Goal: Task Accomplishment & Management: Complete application form

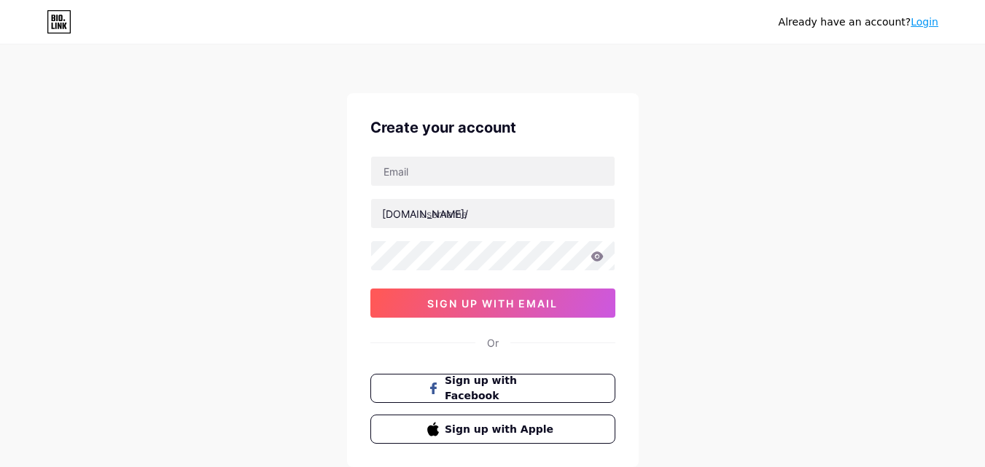
click at [558, 186] on div at bounding box center [492, 171] width 245 height 31
click at [556, 178] on input "text" at bounding box center [492, 171] width 243 height 29
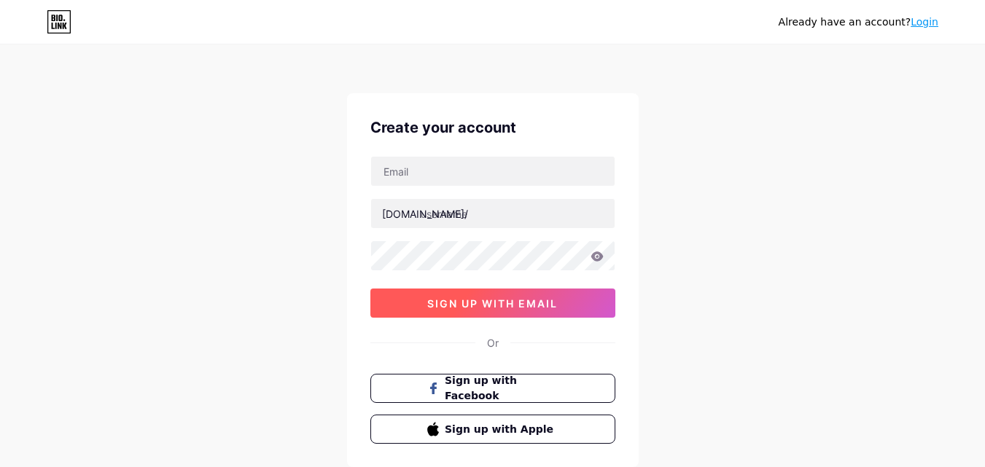
click at [583, 314] on button "sign up with email" at bounding box center [492, 303] width 245 height 29
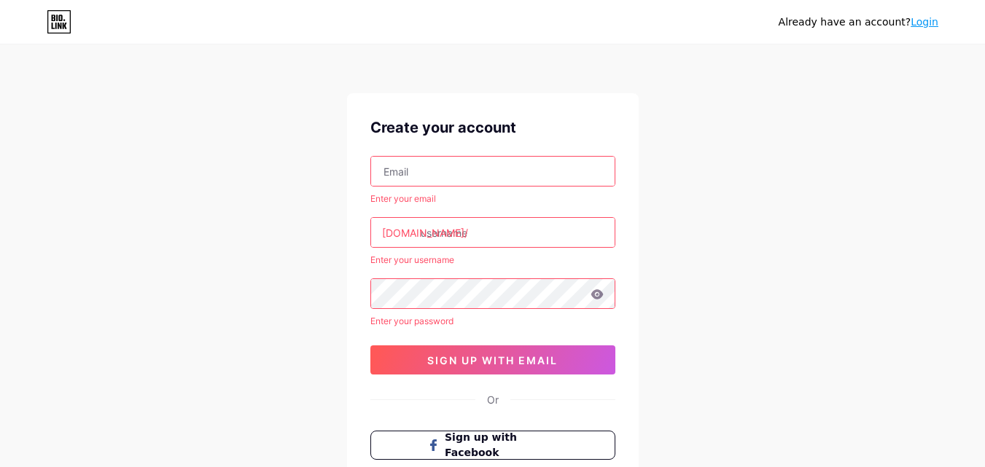
click at [418, 164] on input "text" at bounding box center [492, 171] width 243 height 29
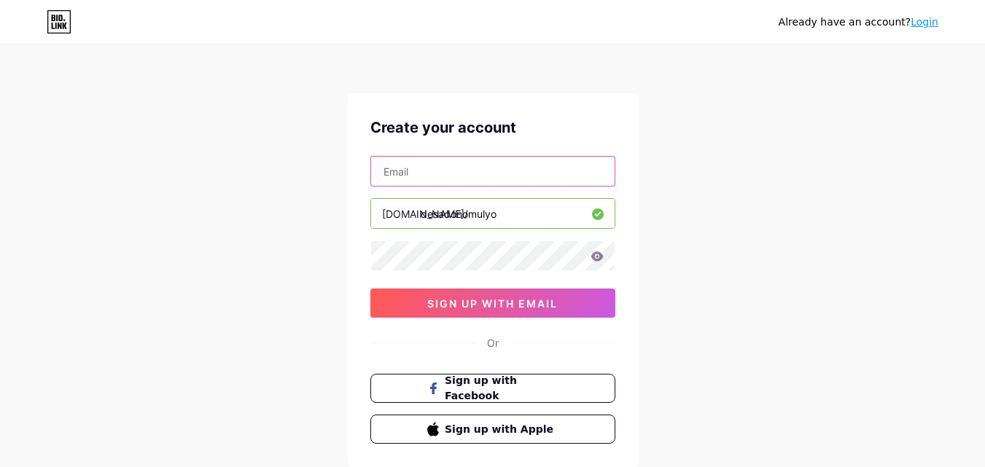
click at [427, 177] on input "text" at bounding box center [492, 171] width 243 height 29
type input "[EMAIL_ADDRESS][DOMAIN_NAME]"
click at [593, 255] on icon at bounding box center [596, 255] width 12 height 9
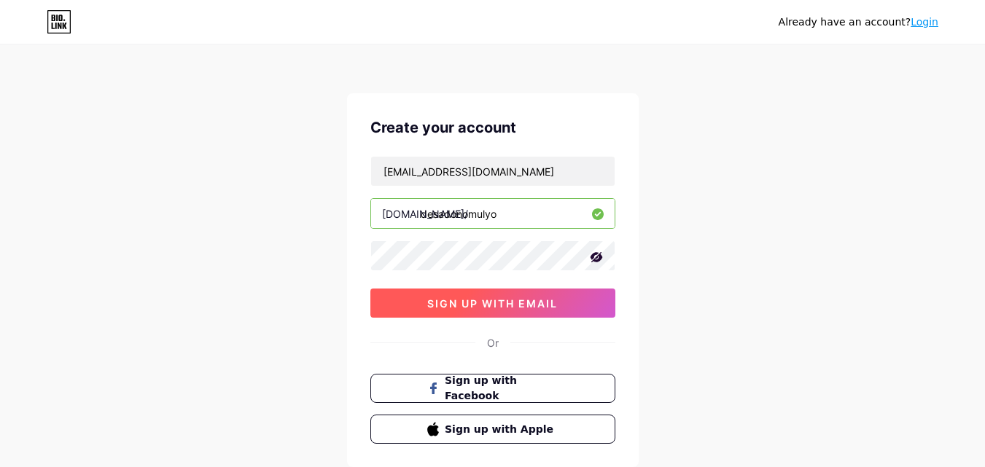
click at [472, 296] on button "sign up with email" at bounding box center [492, 303] width 245 height 29
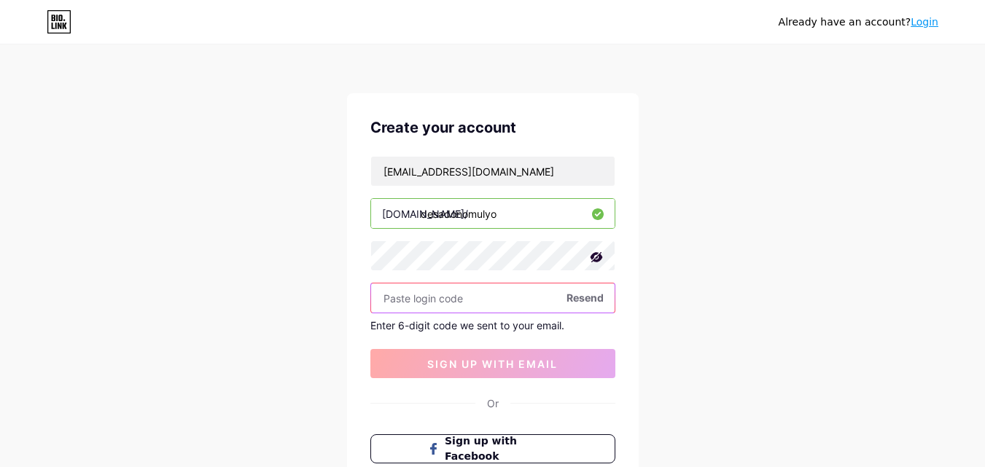
paste input "815885"
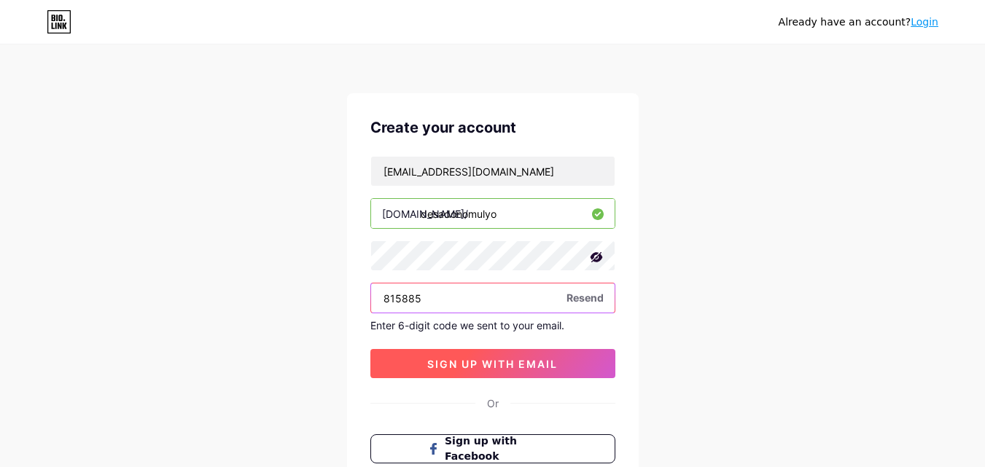
type input "815885"
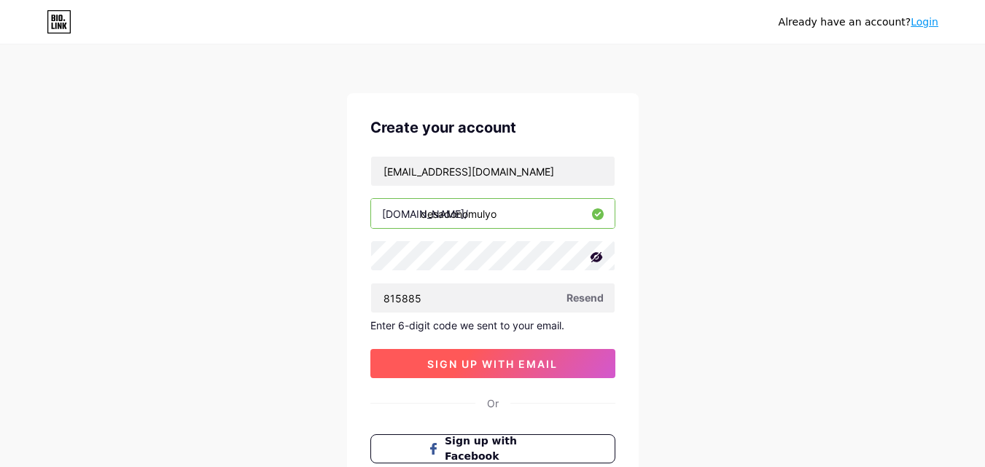
click at [477, 362] on span "sign up with email" at bounding box center [492, 364] width 130 height 12
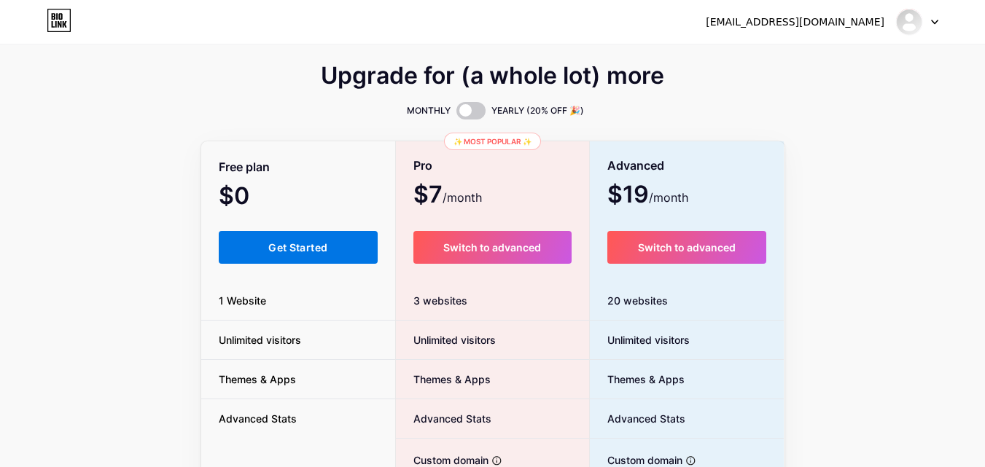
click at [249, 248] on button "Get Started" at bounding box center [299, 247] width 160 height 33
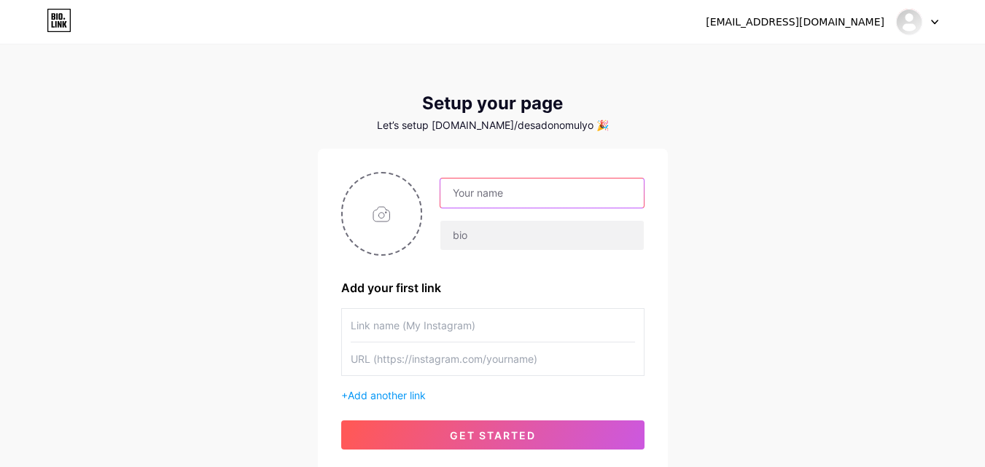
click at [457, 200] on input "text" at bounding box center [541, 193] width 203 height 29
click at [243, 206] on div "[EMAIL_ADDRESS][DOMAIN_NAME] Dashboard Logout Setup your page Let’s setup [DOMA…" at bounding box center [492, 260] width 985 height 520
click at [491, 200] on input "text" at bounding box center [541, 193] width 203 height 29
click at [290, 218] on div "[EMAIL_ADDRESS][DOMAIN_NAME] Dashboard Logout Setup your page Let’s setup [DOMA…" at bounding box center [492, 260] width 985 height 520
click at [509, 196] on input "text" at bounding box center [541, 193] width 203 height 29
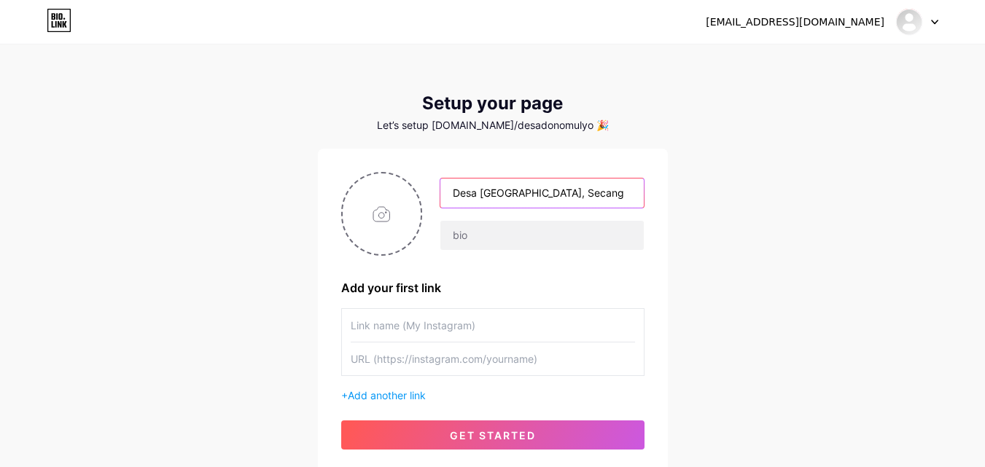
click at [571, 193] on input "Desa [GEOGRAPHIC_DATA], Secang" at bounding box center [541, 193] width 203 height 29
type input "LINK DESA DONOMULYO"
click at [469, 237] on input "text" at bounding box center [541, 235] width 203 height 29
click at [481, 193] on input "LINK DESA DONOMULYO" at bounding box center [541, 193] width 203 height 29
click at [622, 234] on input "Klik Link di Bawah untuk Info Desa" at bounding box center [541, 235] width 203 height 29
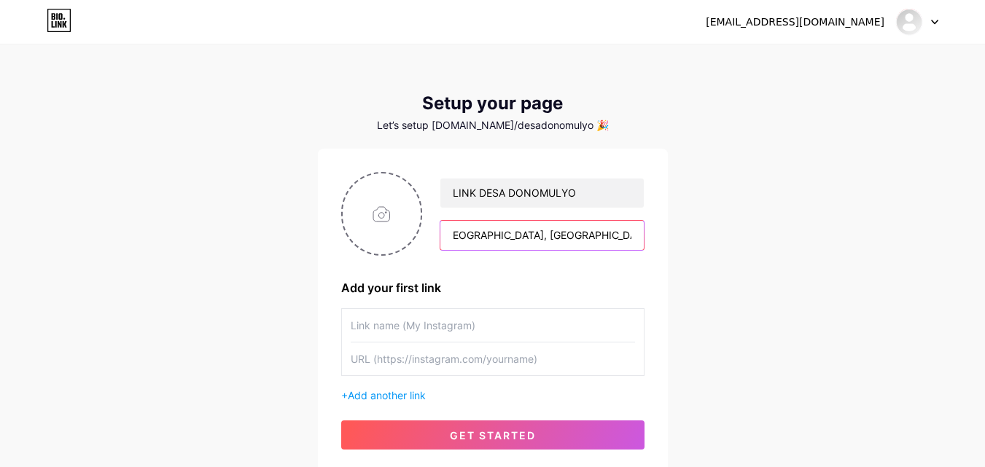
scroll to position [73, 0]
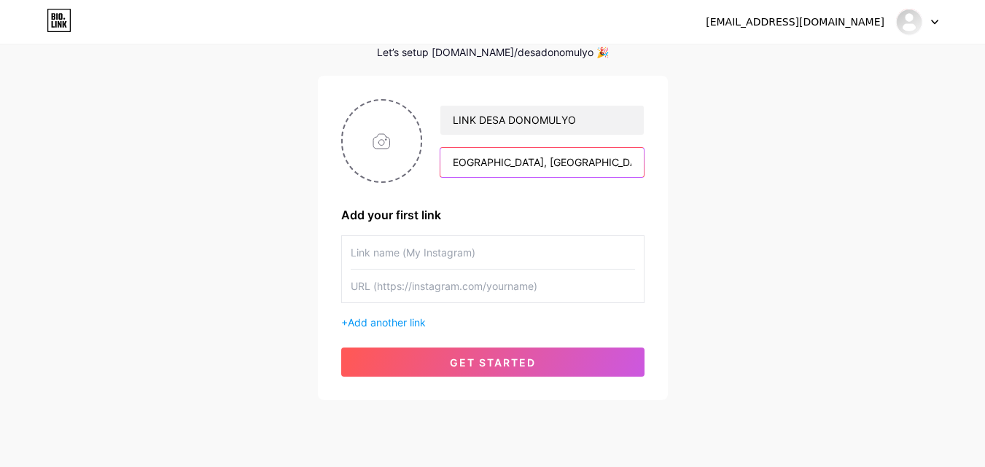
type input "Klik Link di Bawah untuk Info Desa [GEOGRAPHIC_DATA], [GEOGRAPHIC_DATA], [GEOGR…"
